Goal: Information Seeking & Learning: Learn about a topic

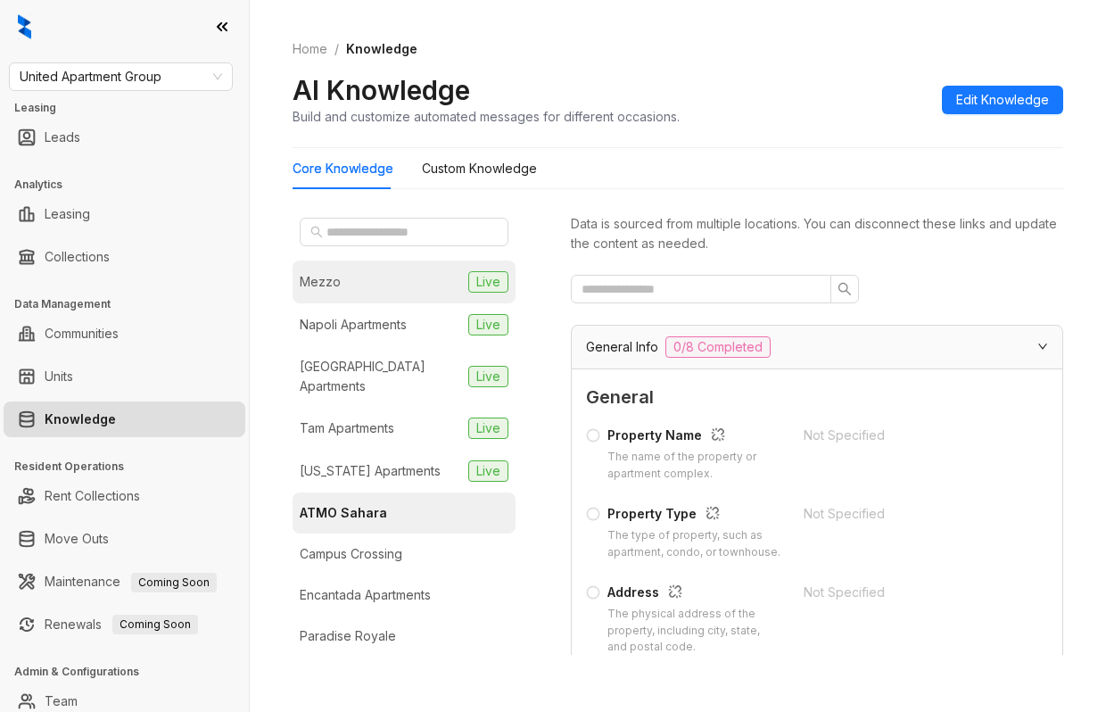
click at [328, 282] on div "Mezzo" at bounding box center [320, 282] width 41 height 20
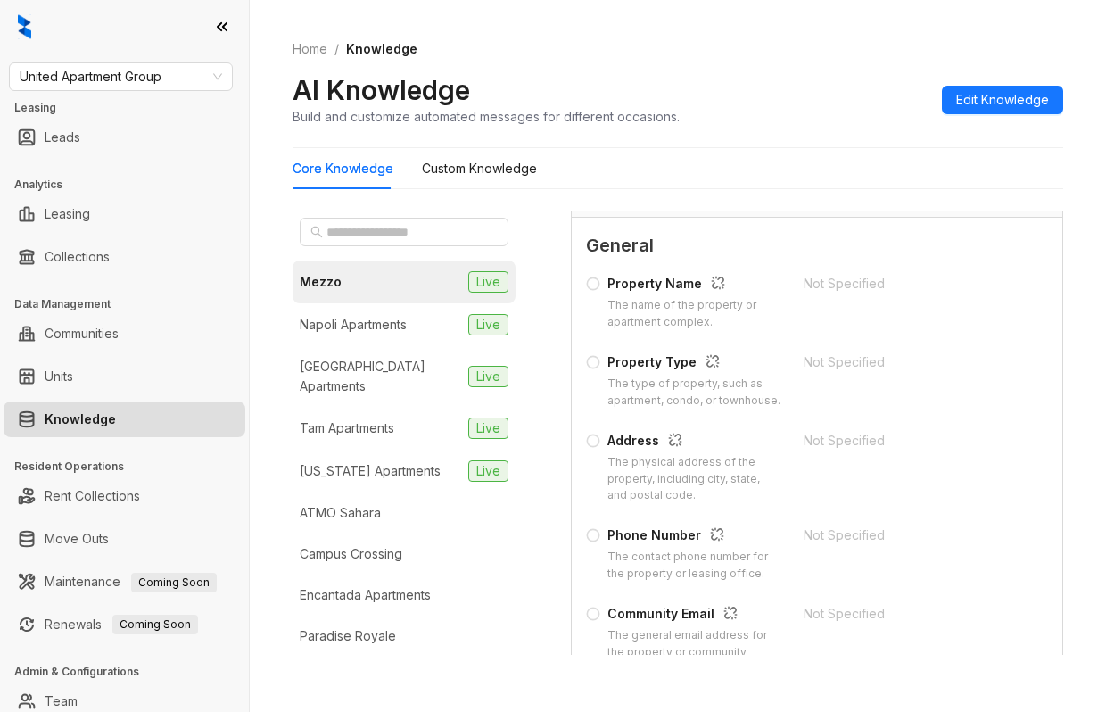
scroll to position [160, 0]
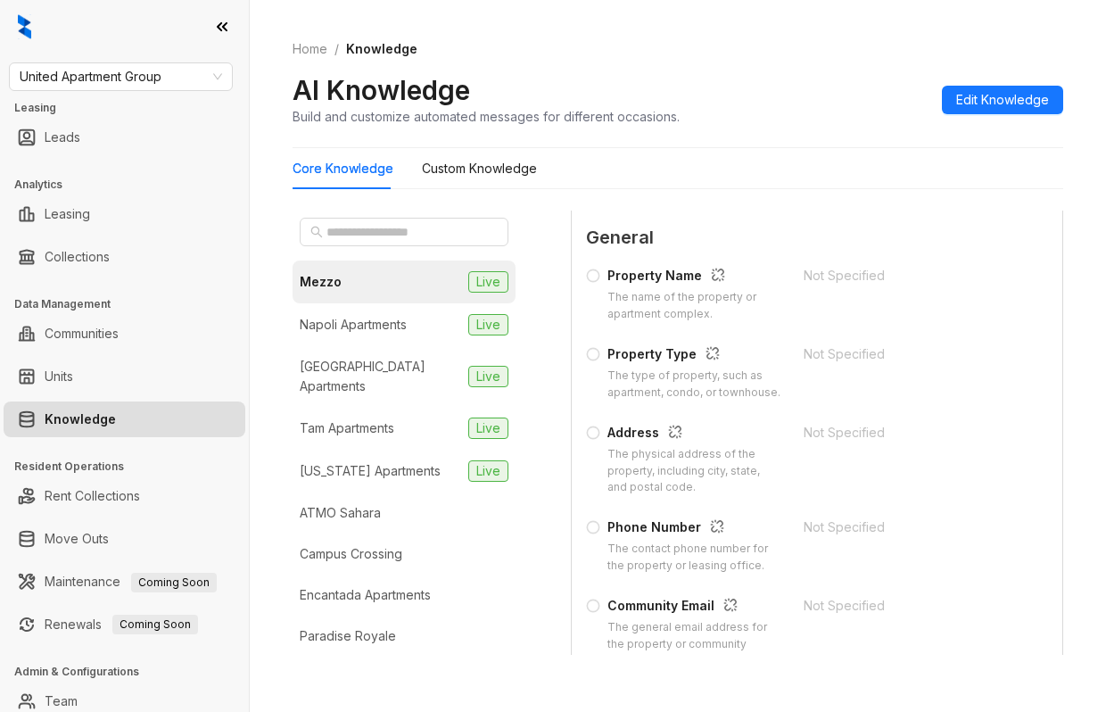
click at [739, 450] on div "The physical address of the property, including city, state, and postal code." at bounding box center [695, 471] width 175 height 51
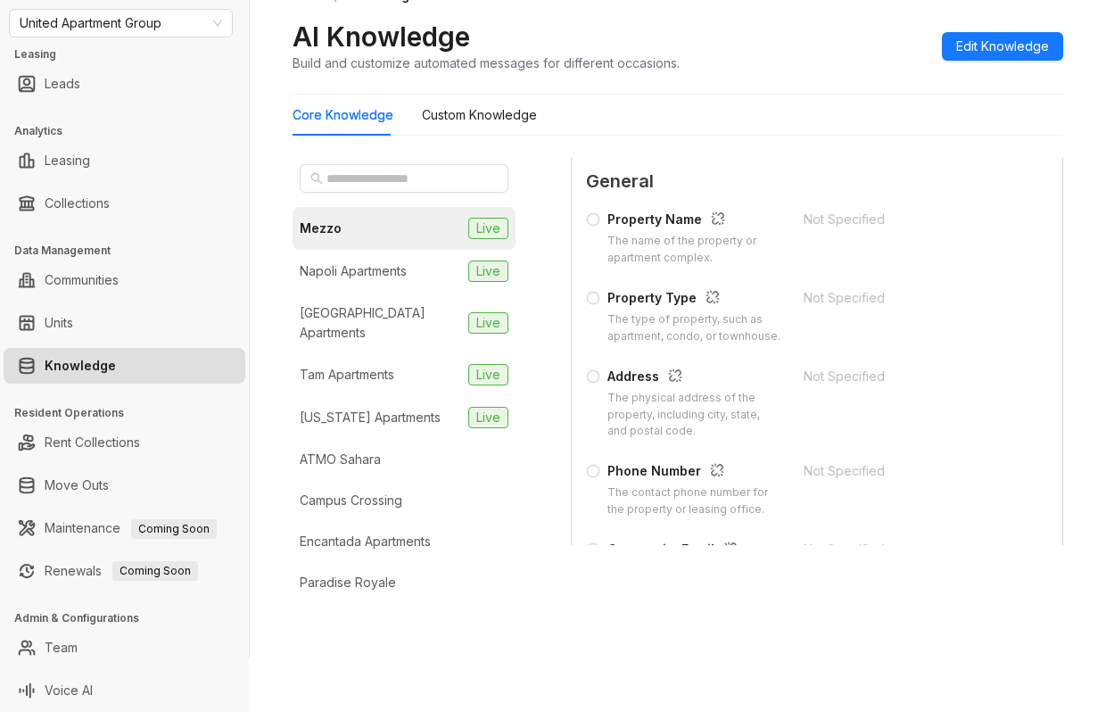
scroll to position [0, 0]
